Goal: Transaction & Acquisition: Download file/media

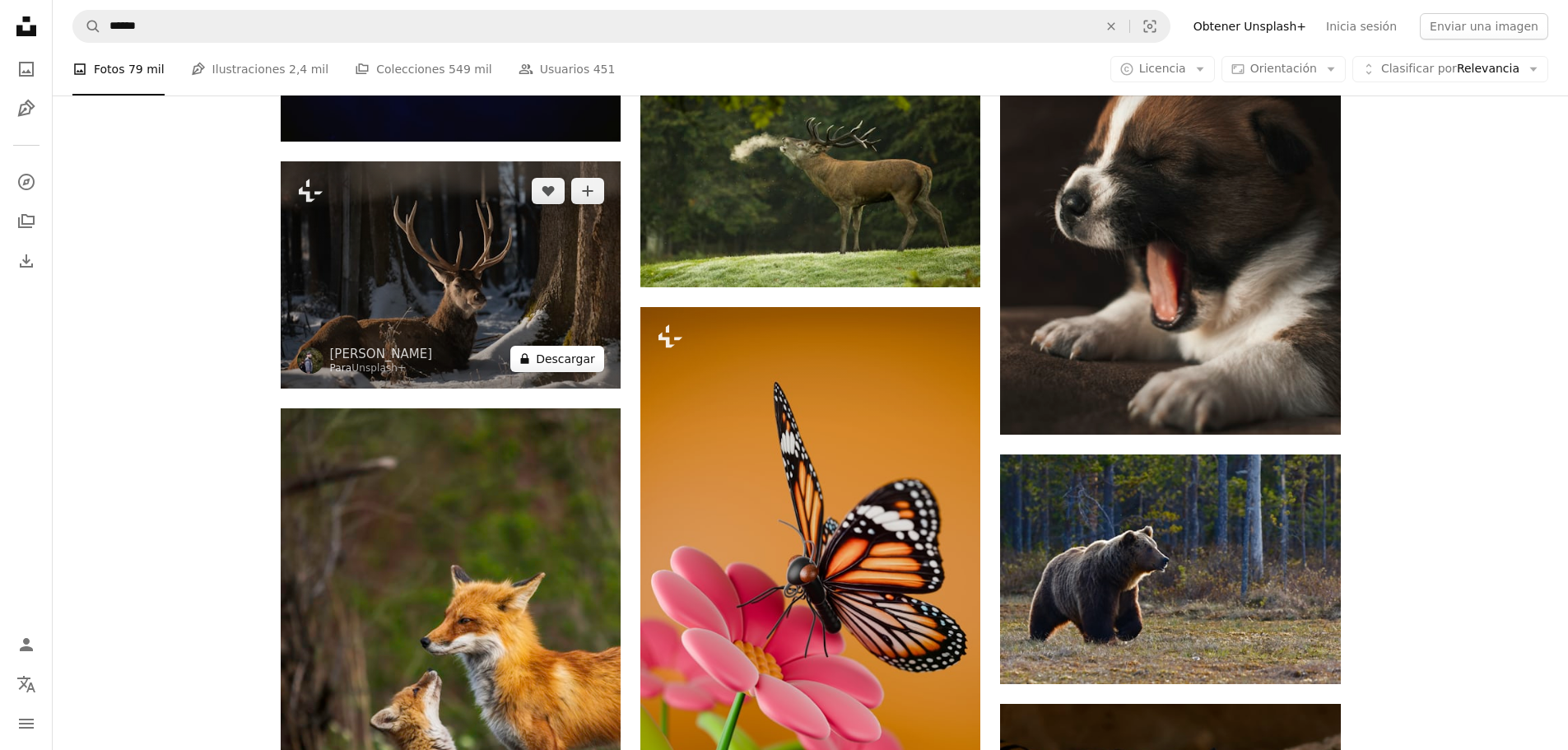
scroll to position [74363, 0]
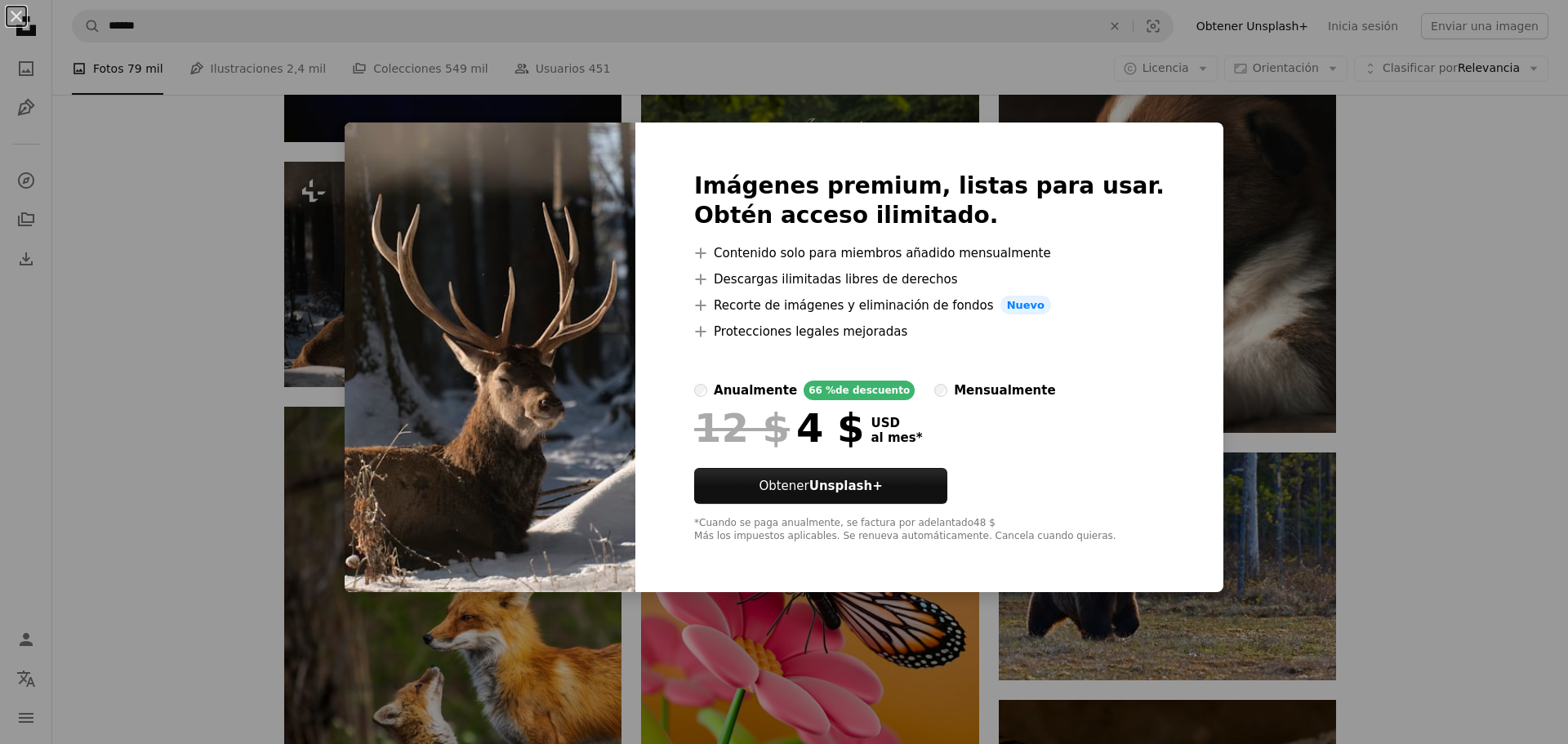
click at [1257, 117] on div "An X shape Imágenes premium, listas para usar. Obtén acceso ilimitado. A plus s…" at bounding box center [784, 372] width 1568 height 744
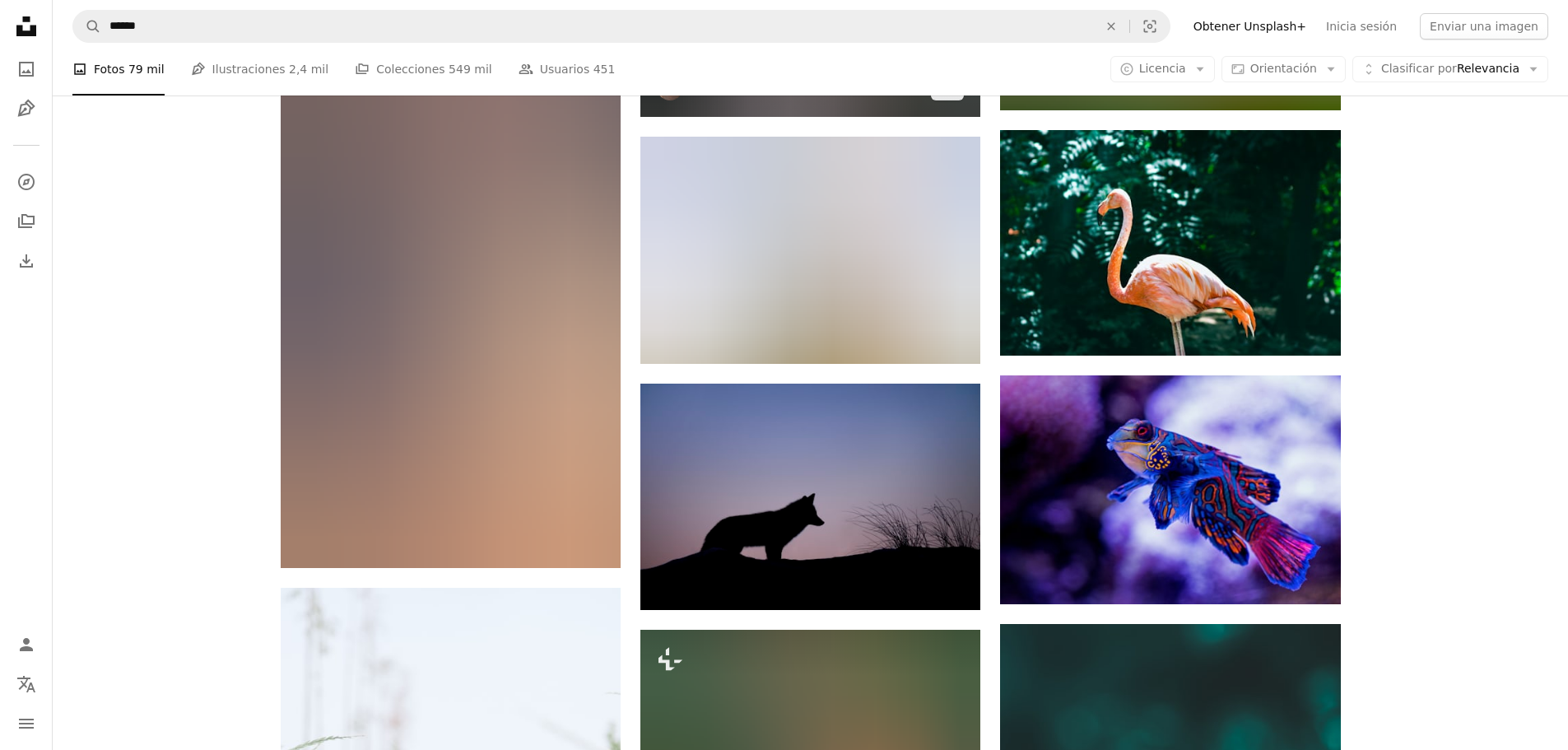
scroll to position [82375, 0]
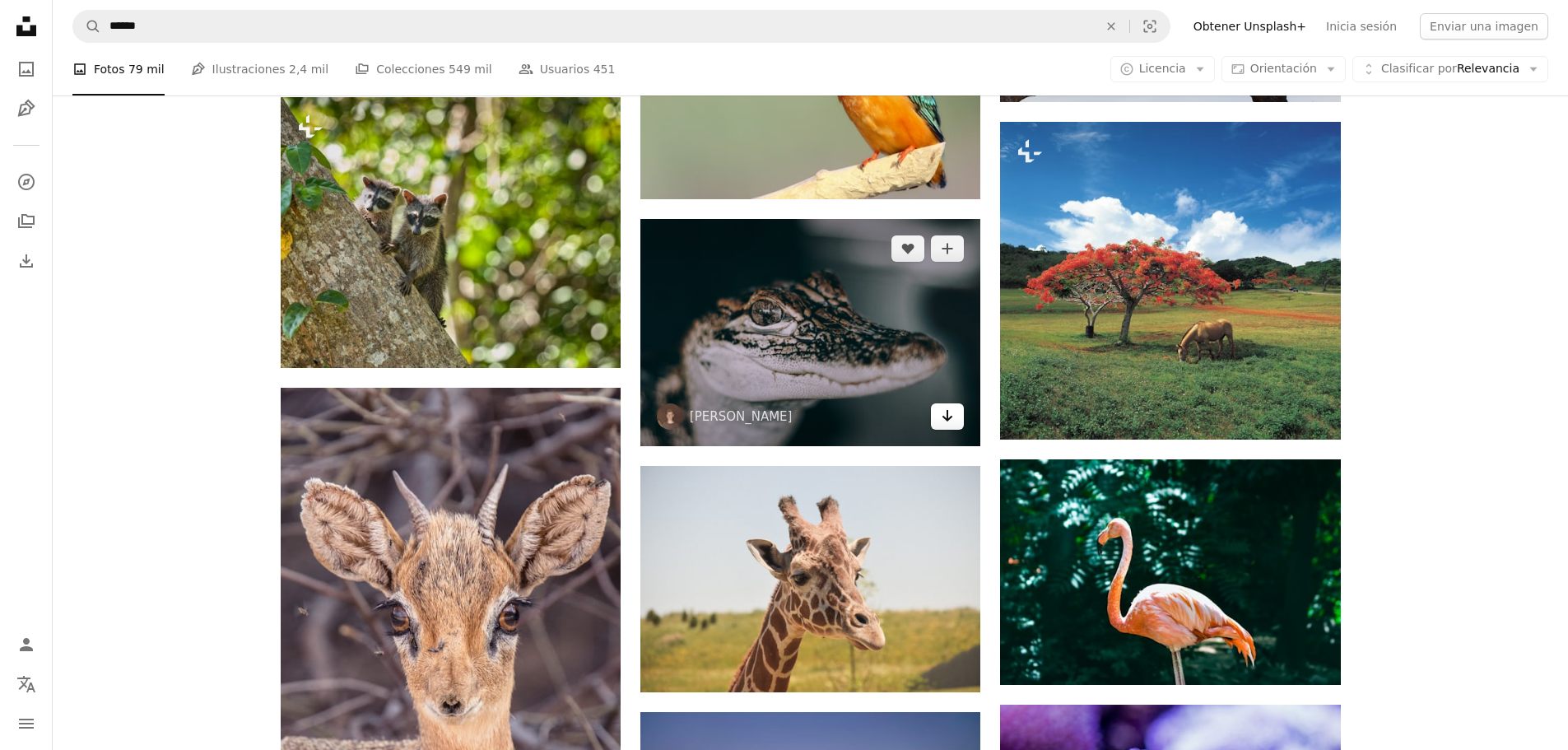
click at [964, 415] on link "Arrow pointing down" at bounding box center [947, 416] width 33 height 26
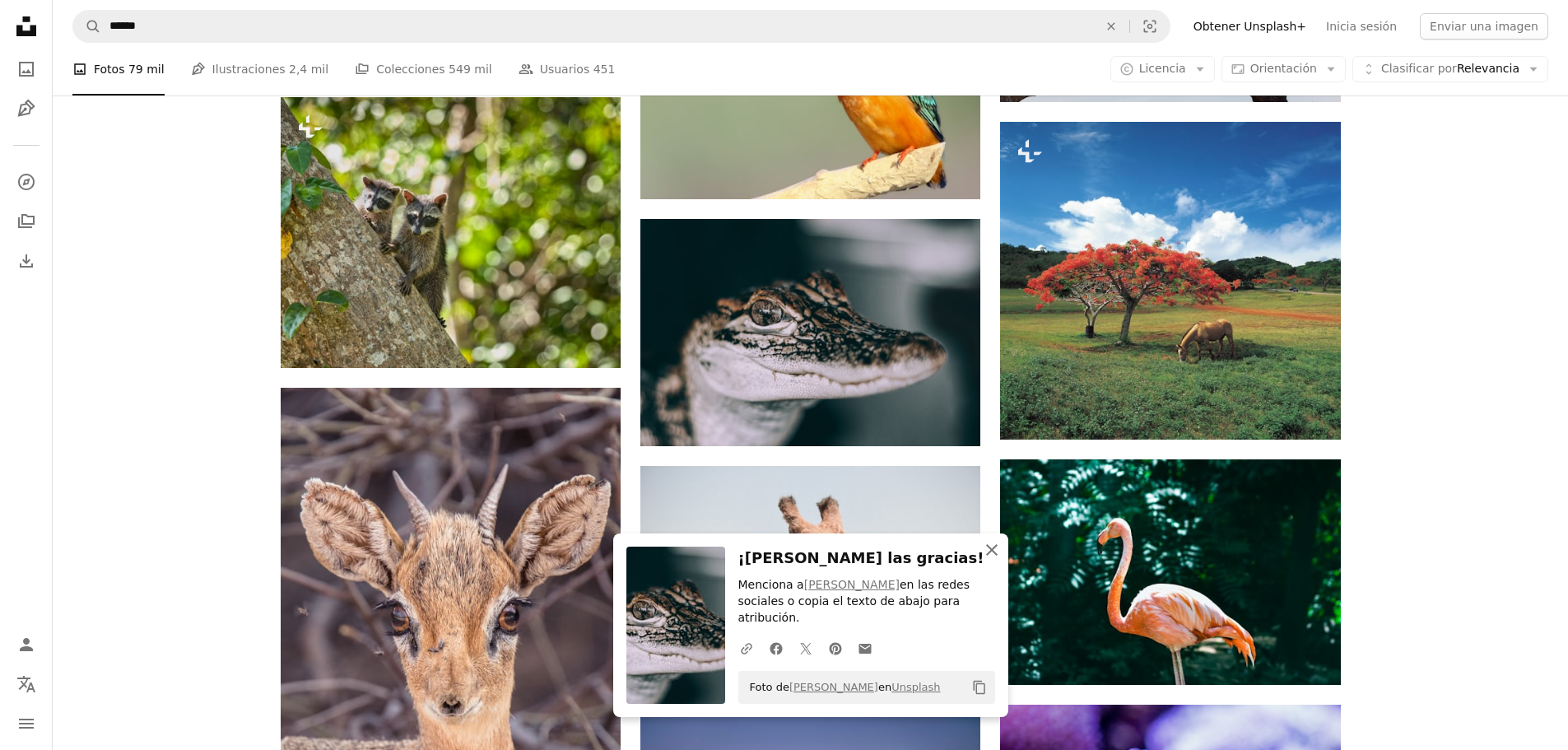
click at [996, 556] on icon "button" at bounding box center [992, 550] width 12 height 12
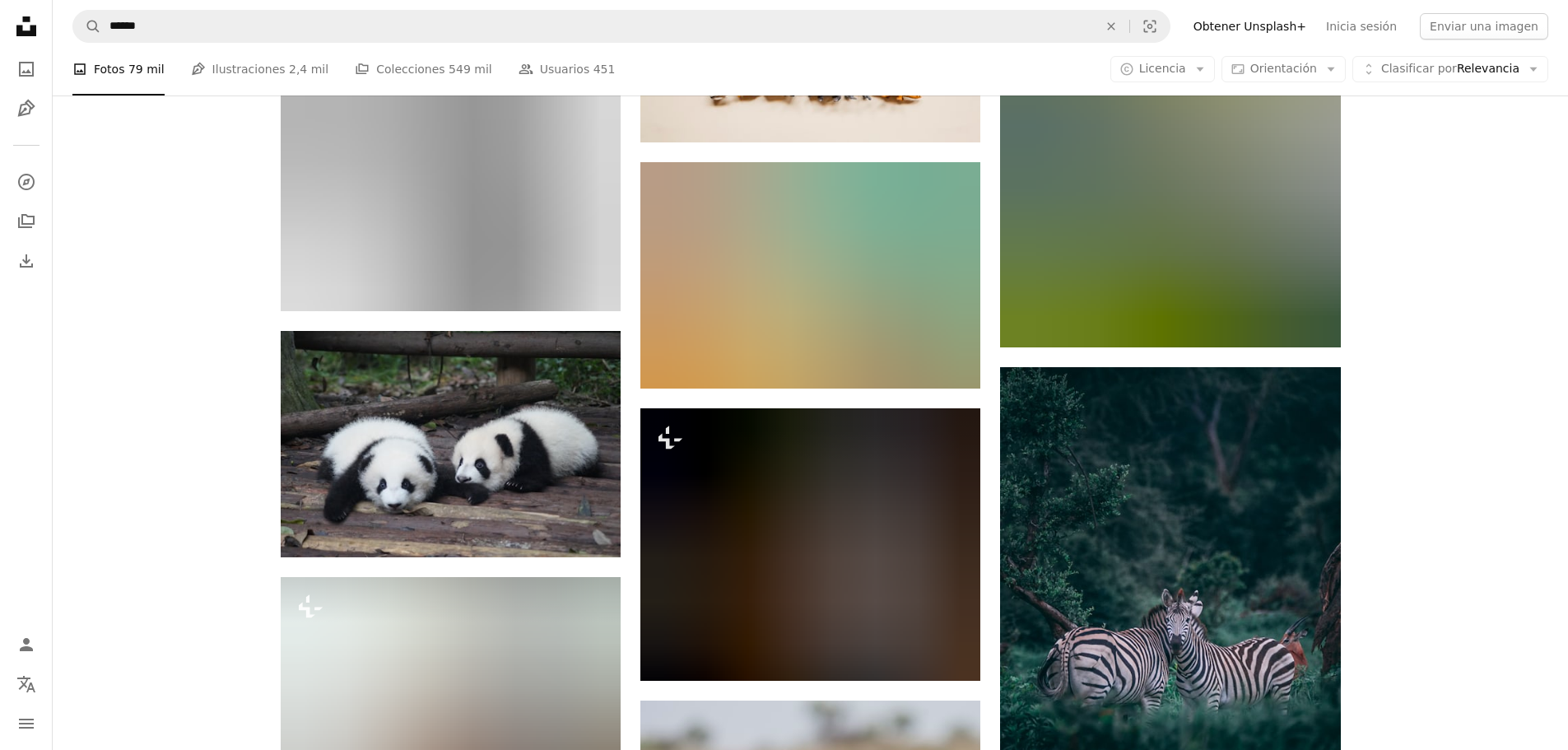
scroll to position [107481, 0]
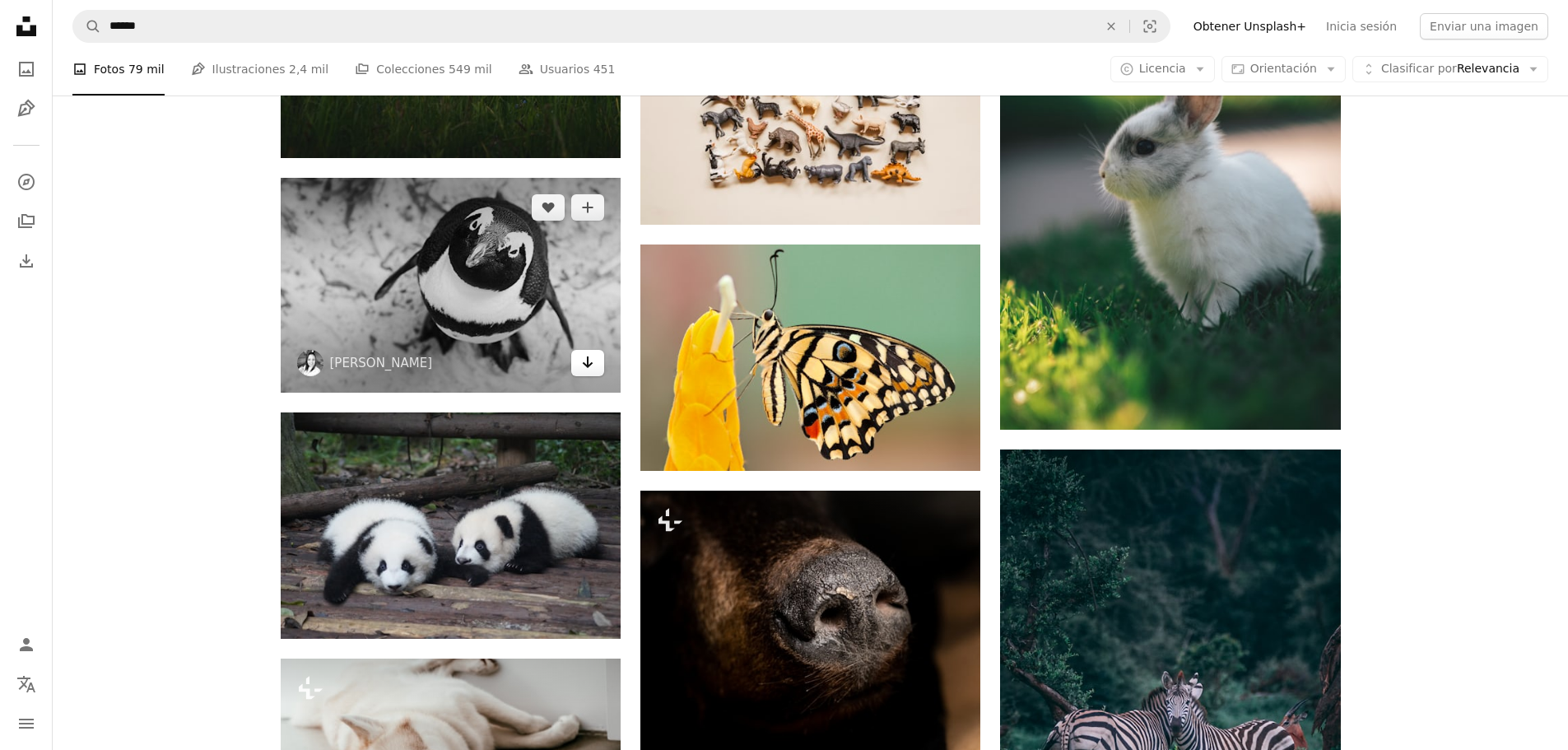
click at [594, 368] on link "Arrow pointing down" at bounding box center [587, 362] width 33 height 26
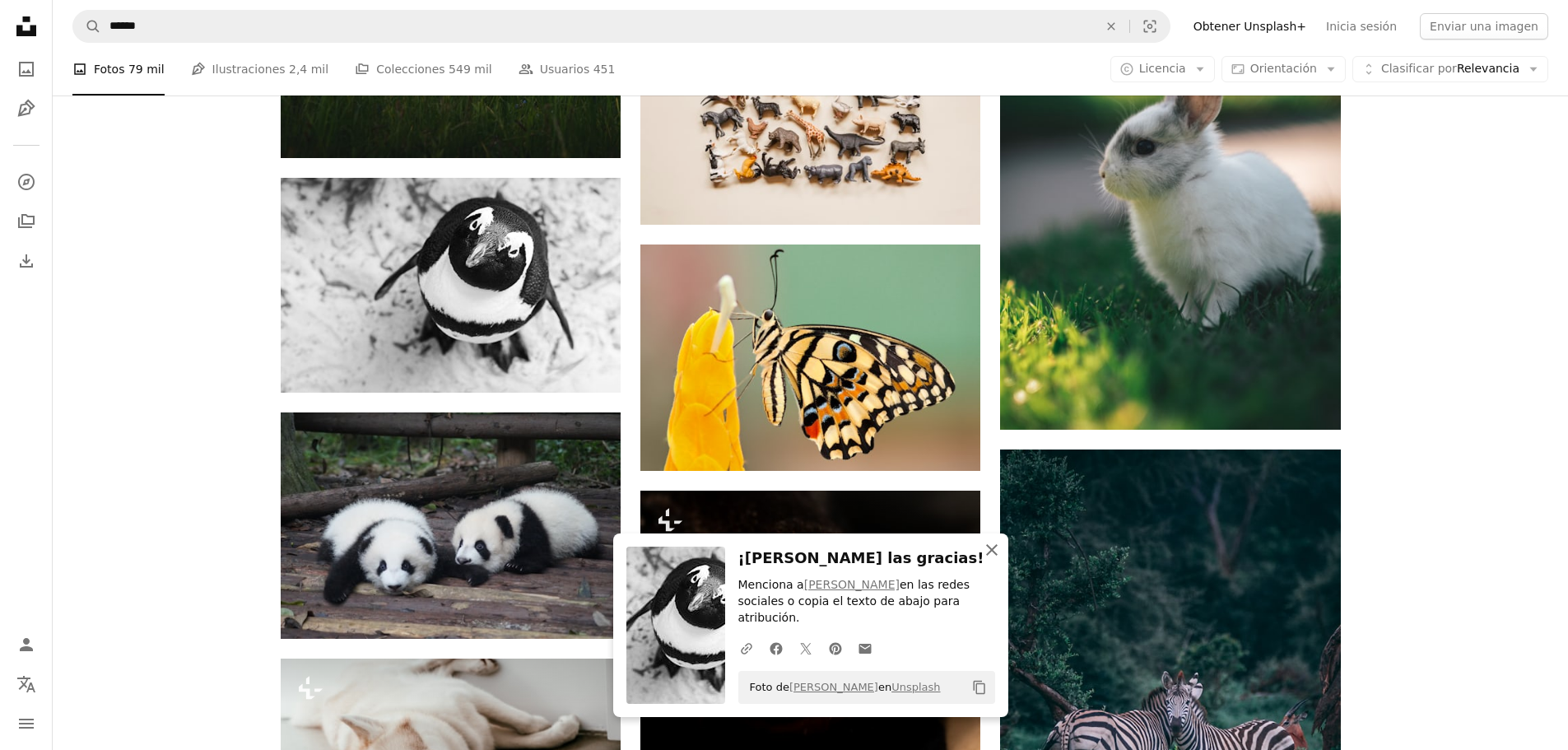
click at [984, 560] on icon "An X shape" at bounding box center [991, 549] width 19 height 19
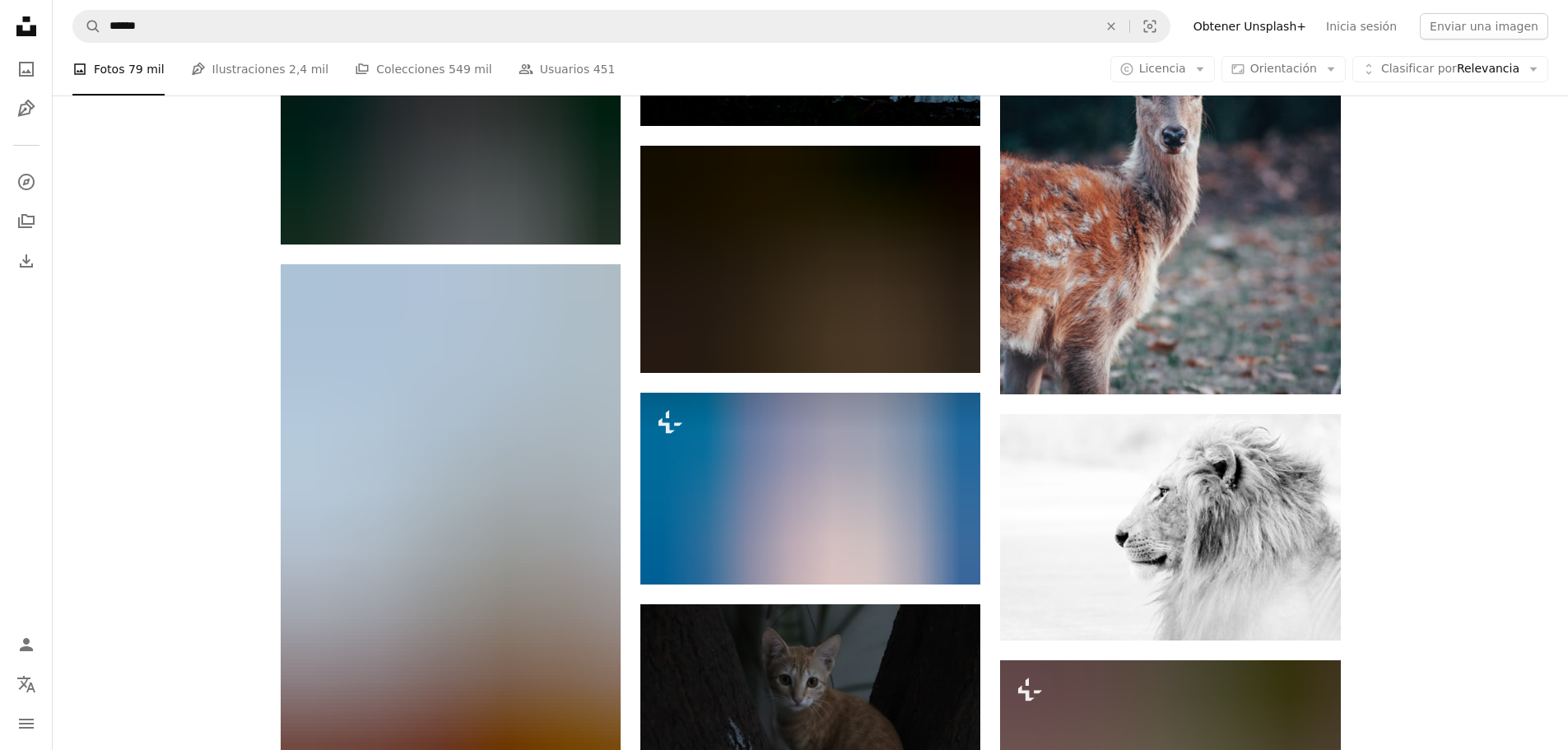
scroll to position [119844, 0]
